Goal: Task Accomplishment & Management: Manage account settings

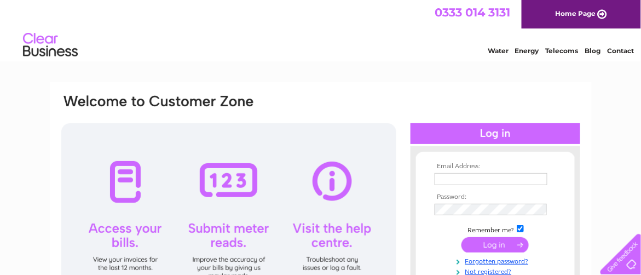
type input "Apinvoices@hah.co.uk"
click at [497, 245] on input "submit" at bounding box center [494, 244] width 67 height 15
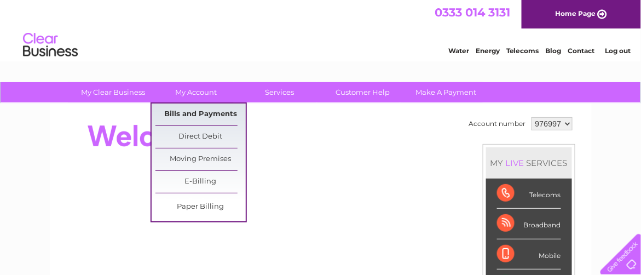
click at [178, 110] on link "Bills and Payments" at bounding box center [200, 114] width 90 height 22
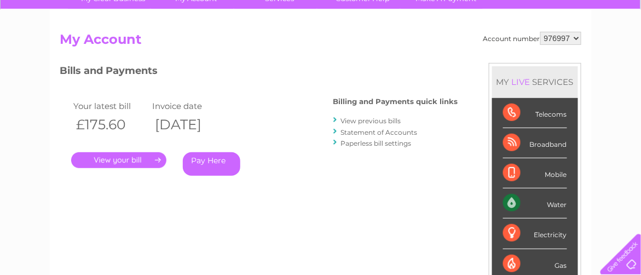
scroll to position [109, 0]
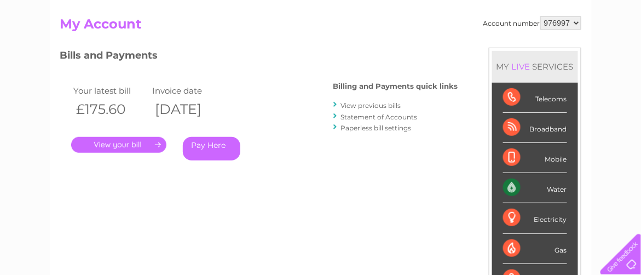
click at [124, 142] on link "." at bounding box center [118, 145] width 95 height 16
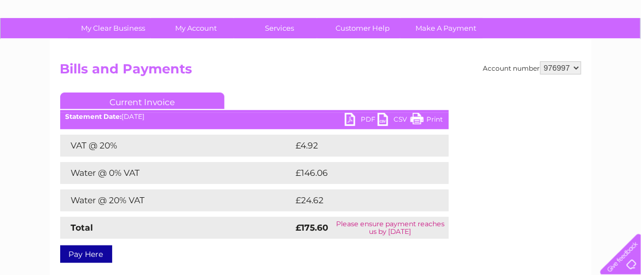
scroll to position [109, 0]
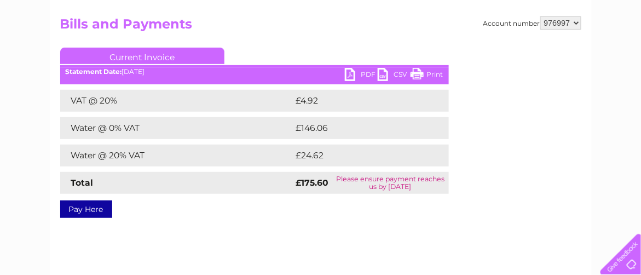
click at [365, 73] on link "PDF" at bounding box center [361, 76] width 33 height 16
